Goal: Check status

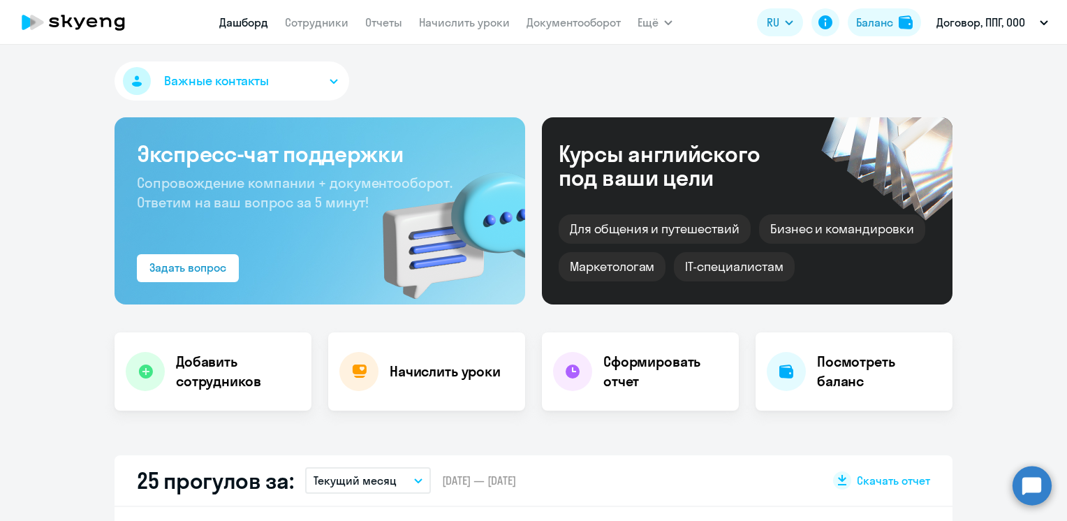
select select "30"
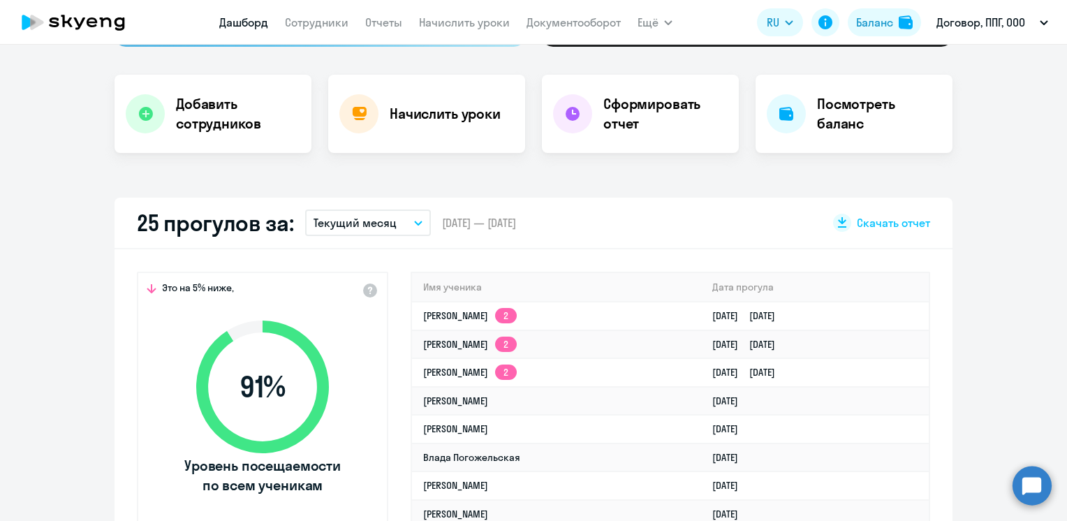
scroll to position [349, 0]
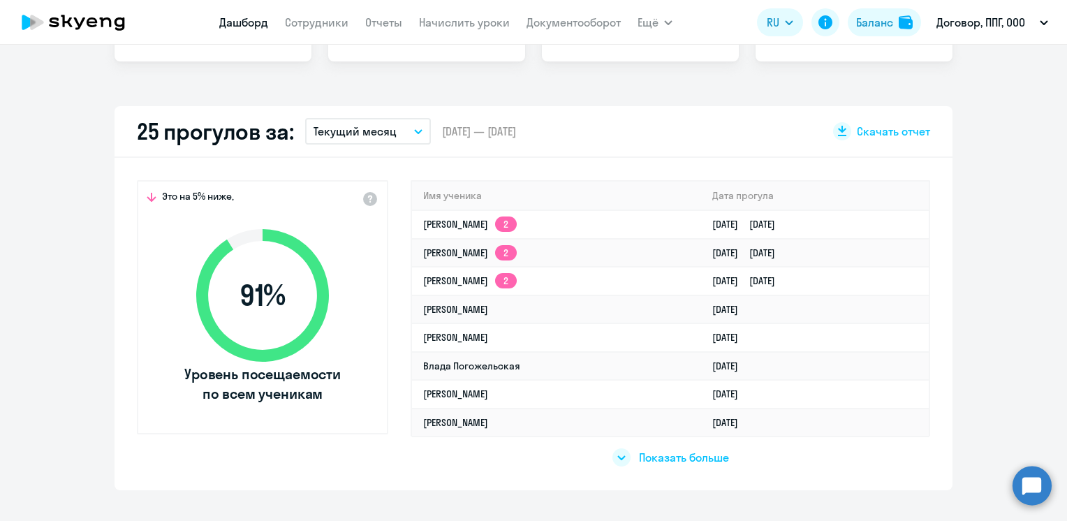
click at [414, 130] on icon "button" at bounding box center [418, 131] width 8 height 5
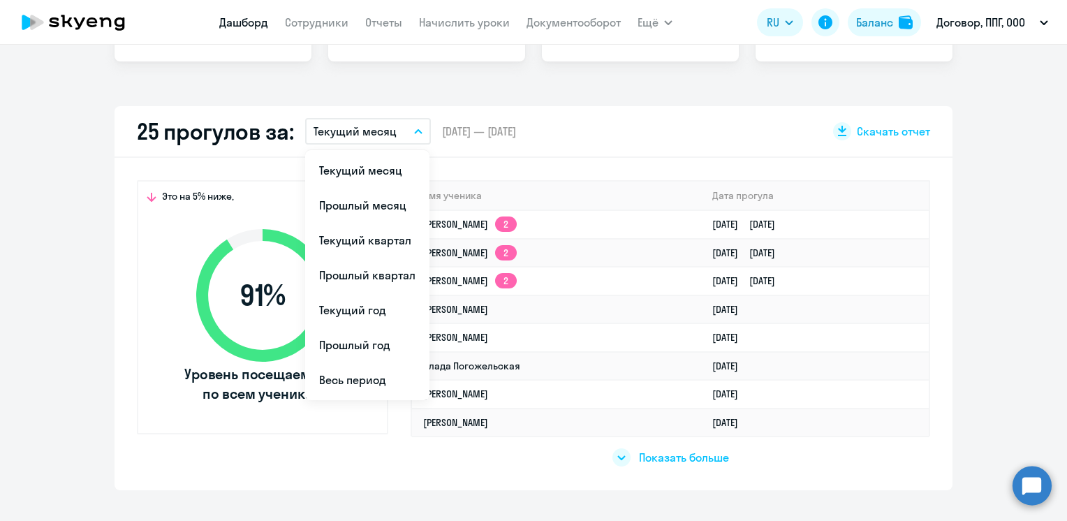
click at [78, 247] on app-truancy-attendance-dashboard "25 прогулов за: Текущий месяц Текущий месяц Прошлый месяц Текущий квартал Прошл…" at bounding box center [533, 298] width 1067 height 384
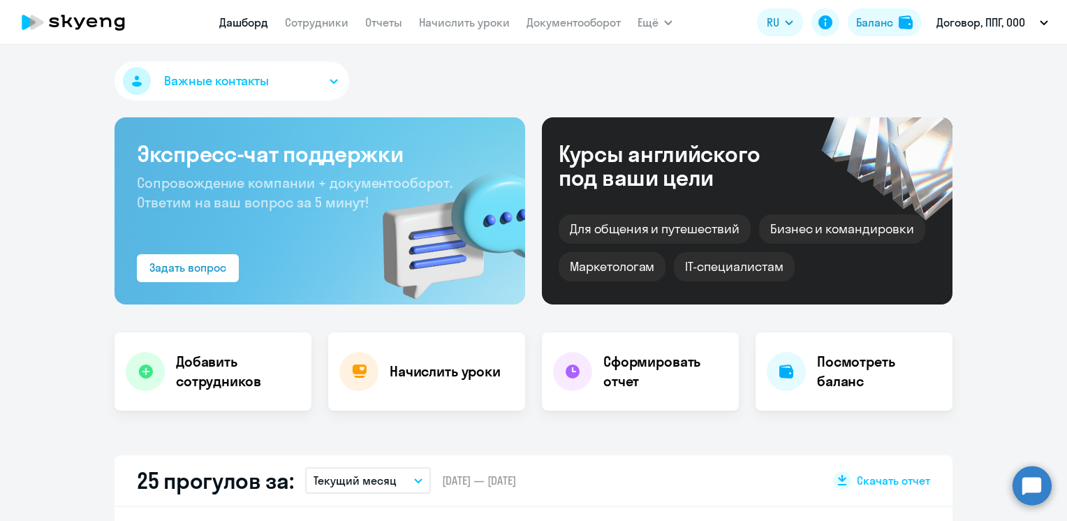
select select "30"
